Goal: Check status: Check status

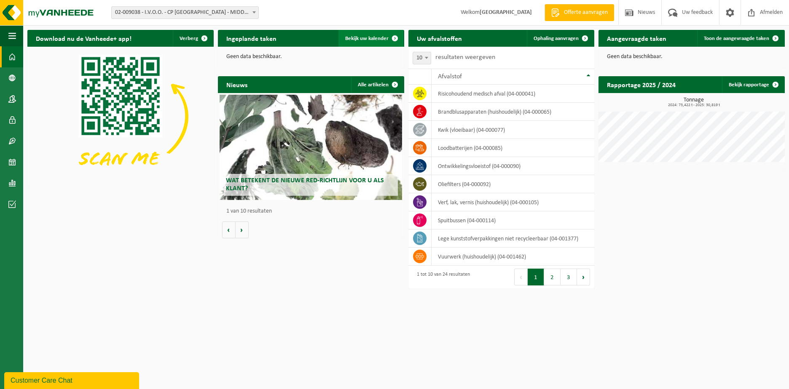
click at [367, 35] on link "Bekijk uw kalender" at bounding box center [370, 38] width 65 height 17
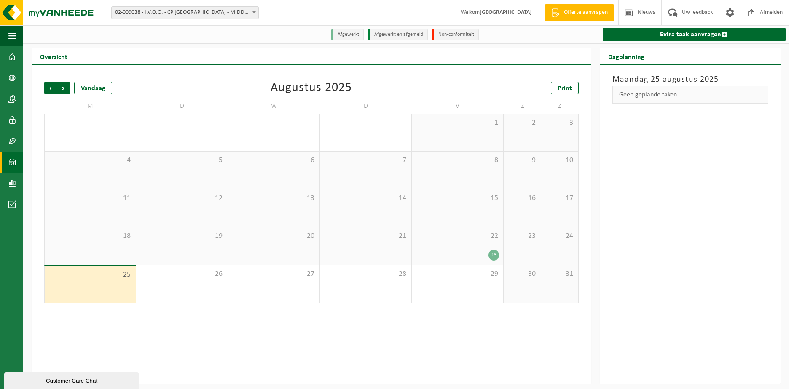
click at [444, 240] on span "22" at bounding box center [457, 236] width 83 height 9
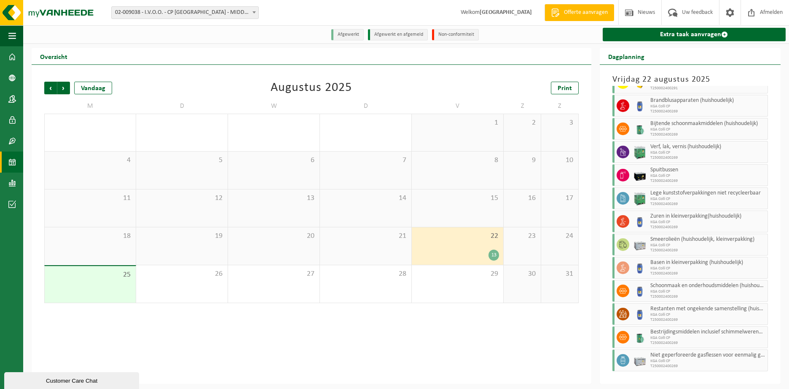
scroll to position [41, 0]
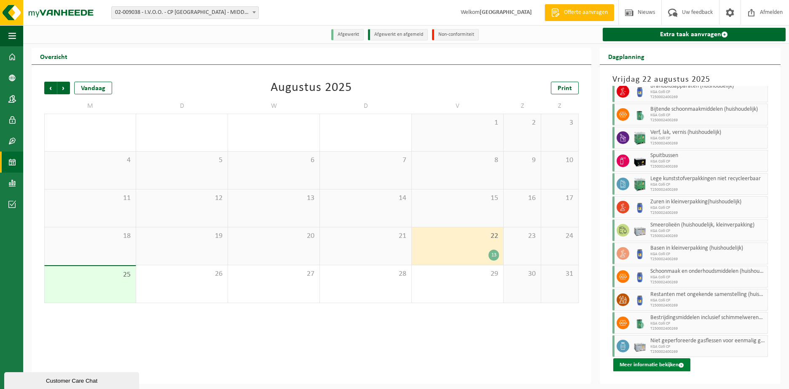
click at [642, 364] on button "Meer informatie bekijken" at bounding box center [651, 364] width 77 height 13
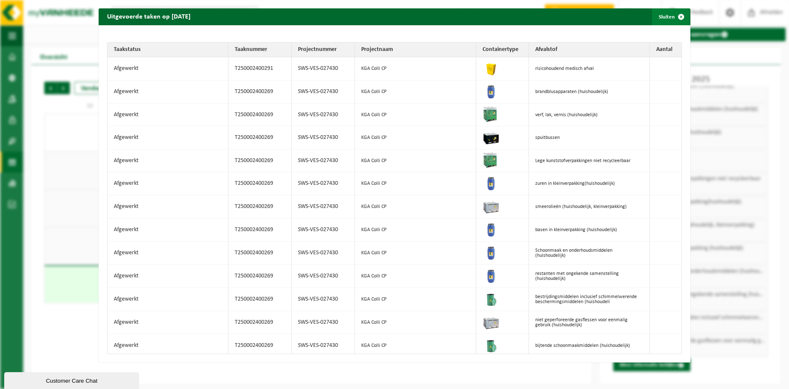
click at [674, 16] on span "button" at bounding box center [680, 16] width 17 height 17
